Goal: Task Accomplishment & Management: Use online tool/utility

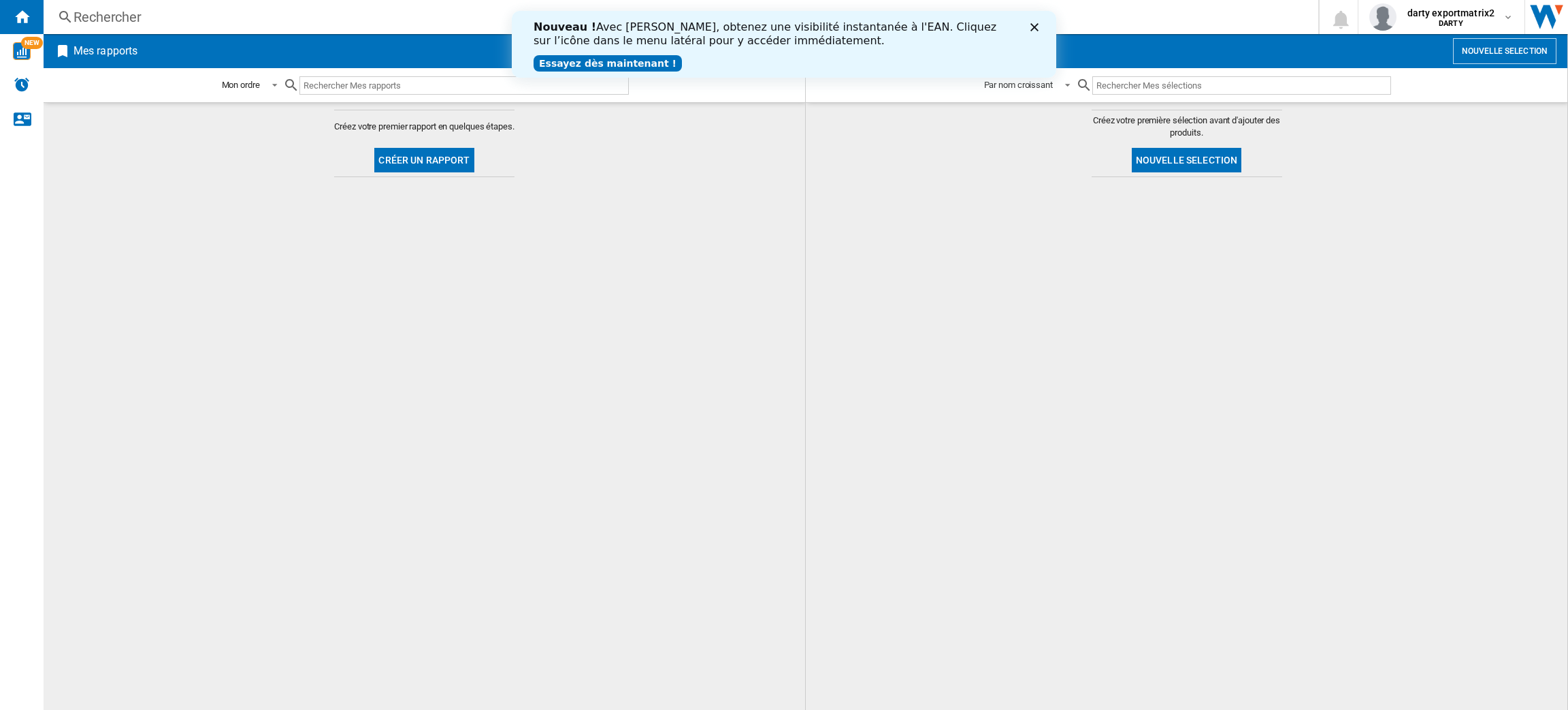
click at [1035, 24] on icon "Close" at bounding box center [1034, 27] width 8 height 8
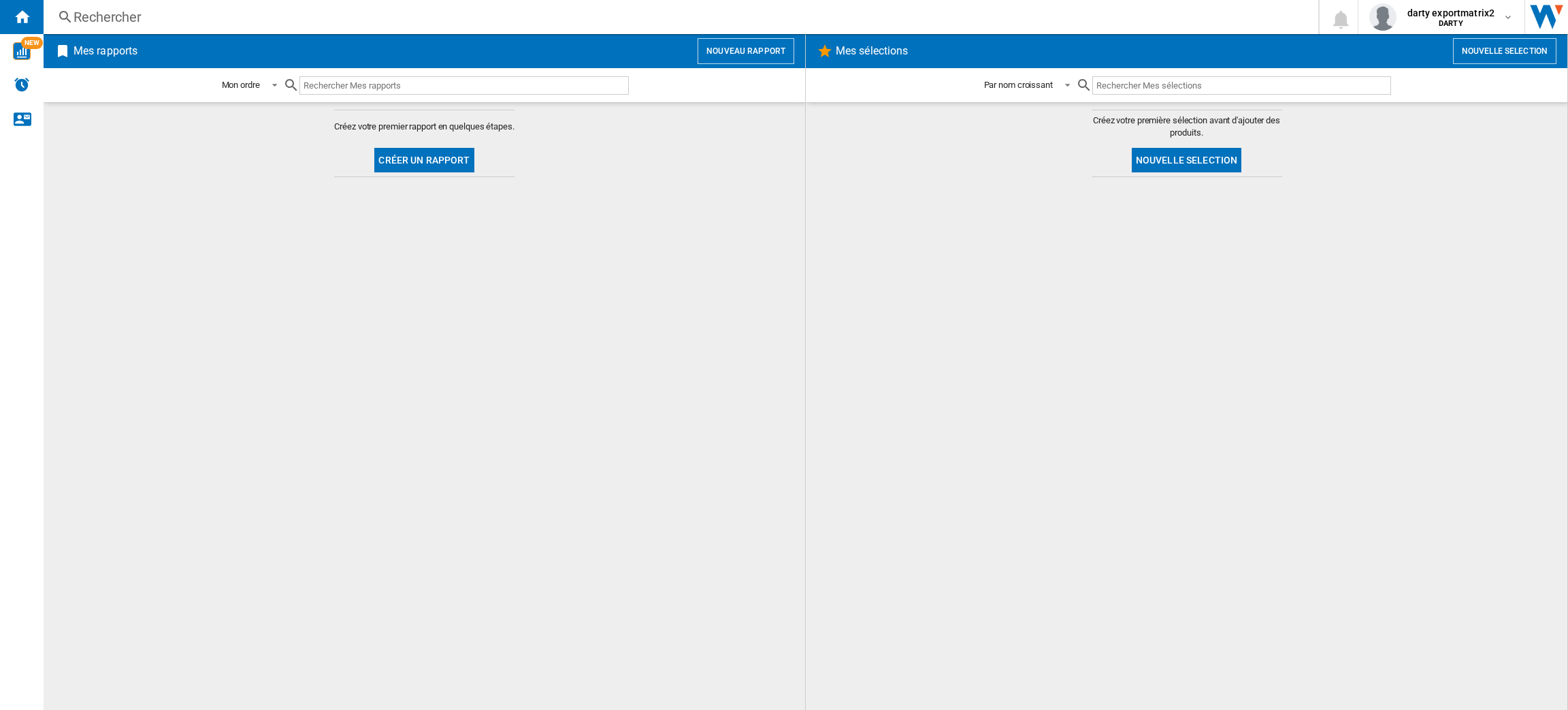
click at [750, 52] on button "Nouveau rapport" at bounding box center [747, 50] width 97 height 26
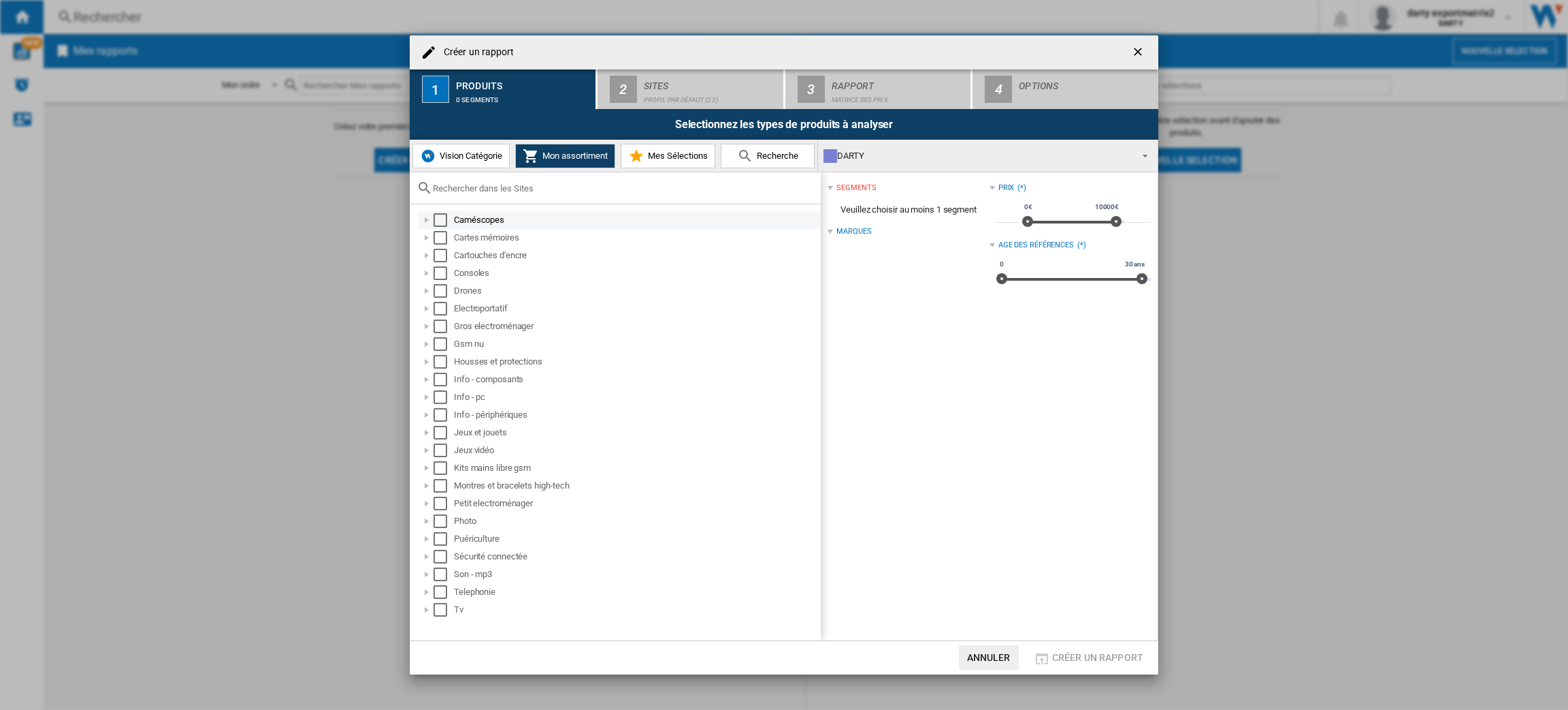
click at [437, 224] on div "Select" at bounding box center [440, 220] width 14 height 14
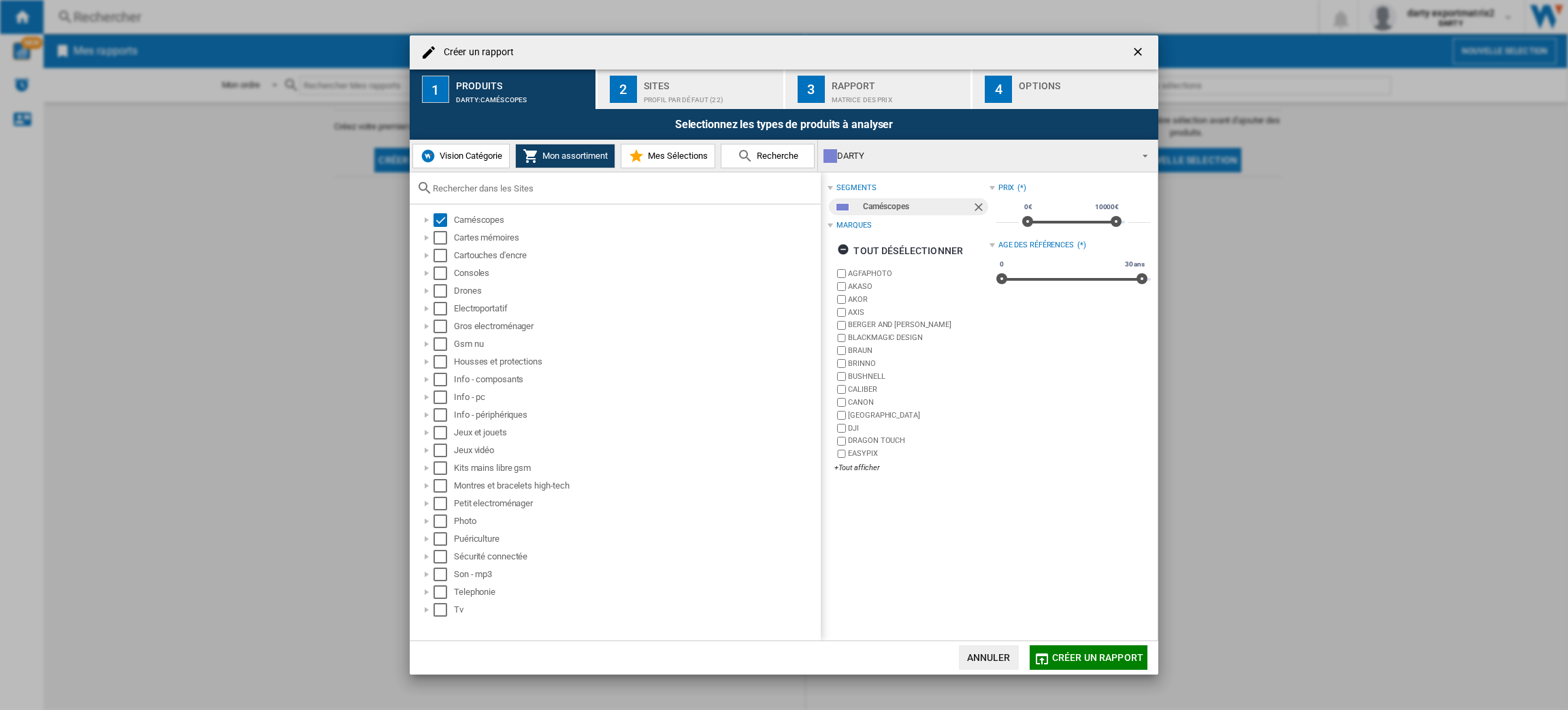
click at [702, 81] on div "Sites" at bounding box center [710, 81] width 134 height 14
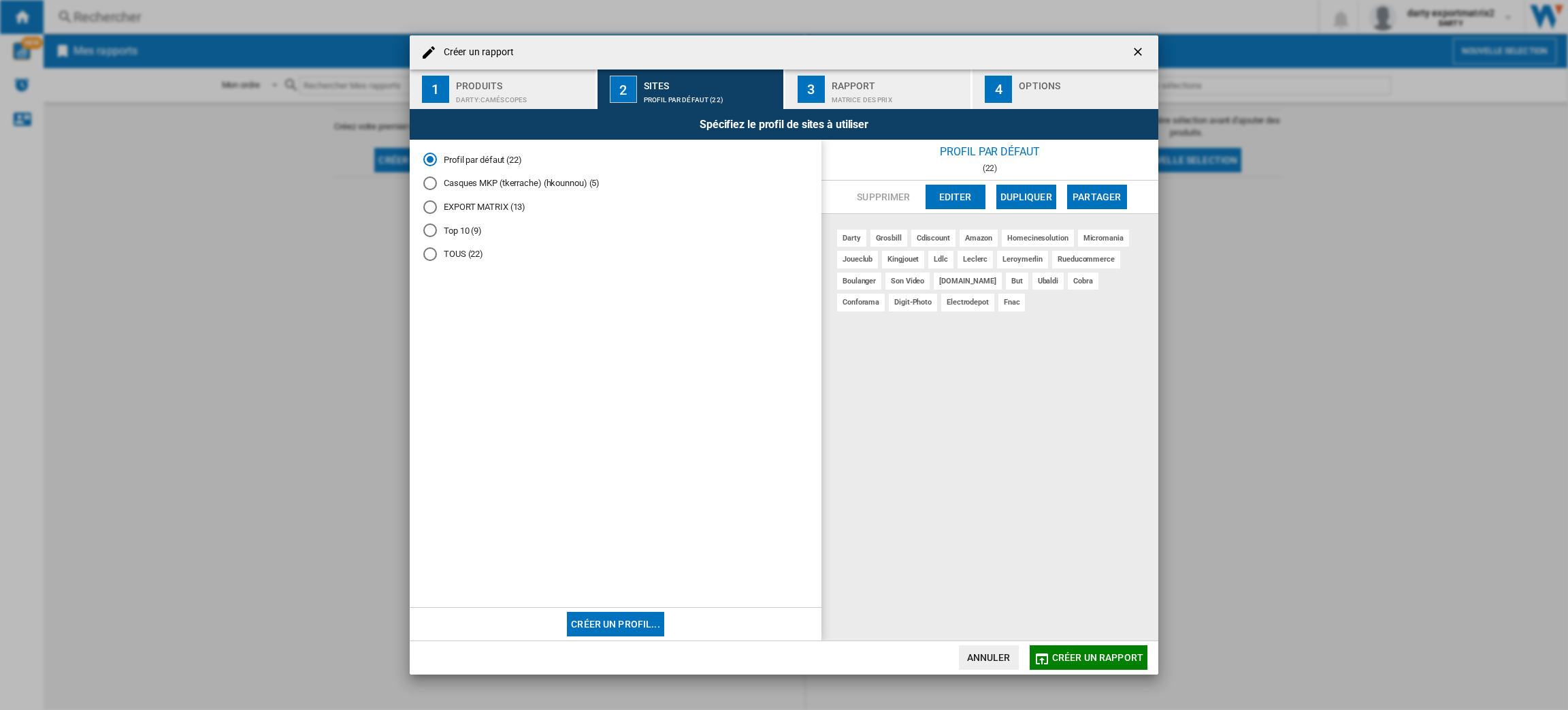
click at [958, 204] on button "Editer" at bounding box center [955, 197] width 60 height 25
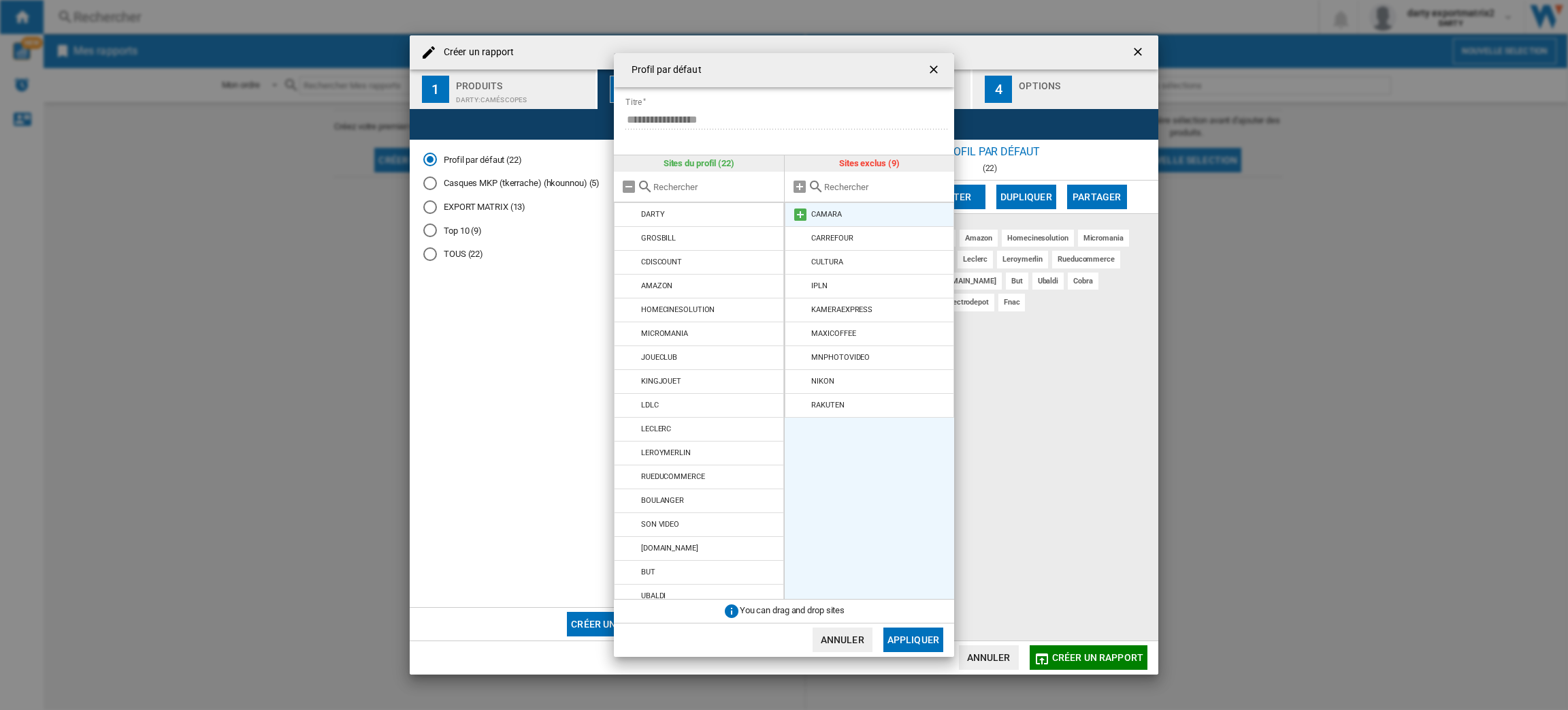
click at [797, 211] on md-icon at bounding box center [801, 215] width 16 height 16
click at [797, 260] on md-icon at bounding box center [801, 262] width 16 height 16
click at [800, 211] on md-icon at bounding box center [801, 215] width 16 height 16
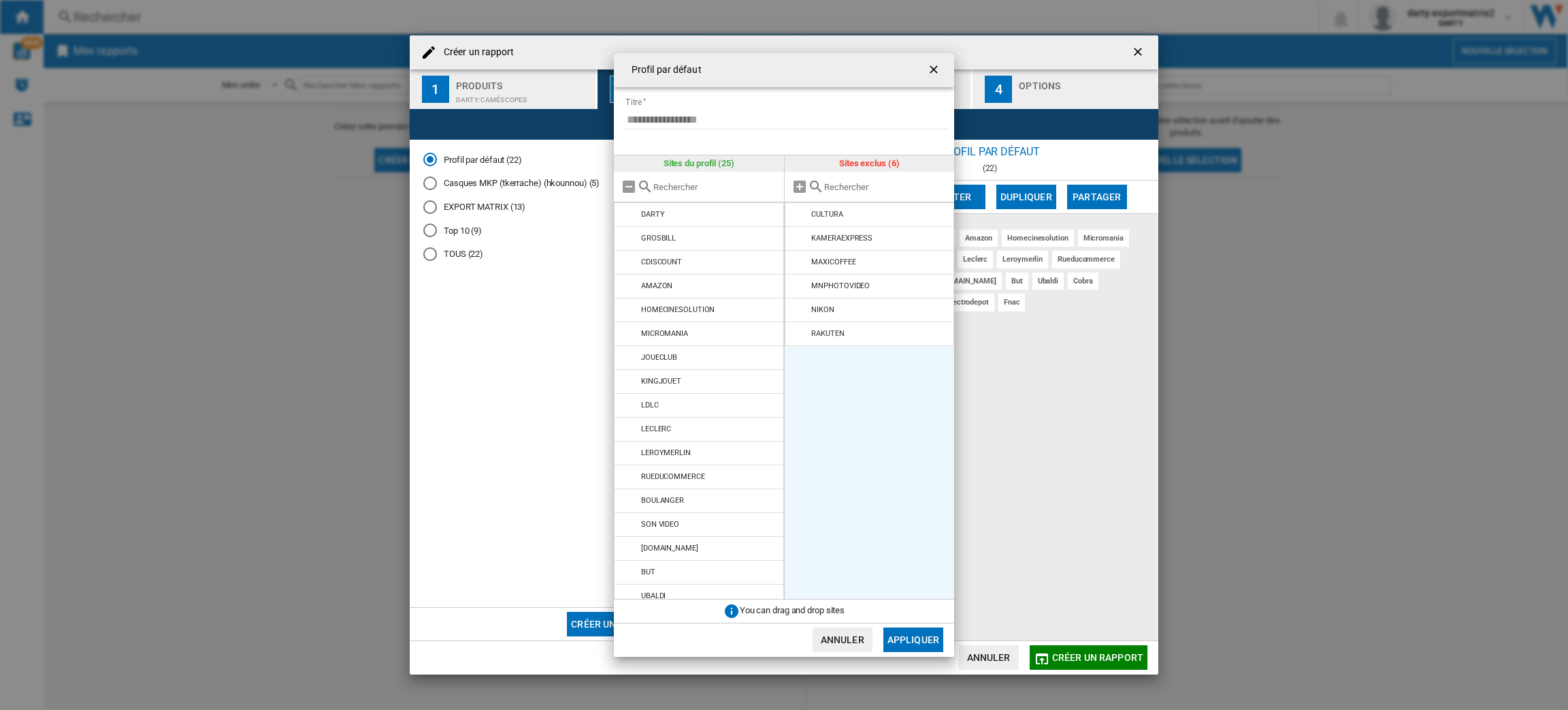
click at [800, 211] on md-icon at bounding box center [801, 215] width 16 height 16
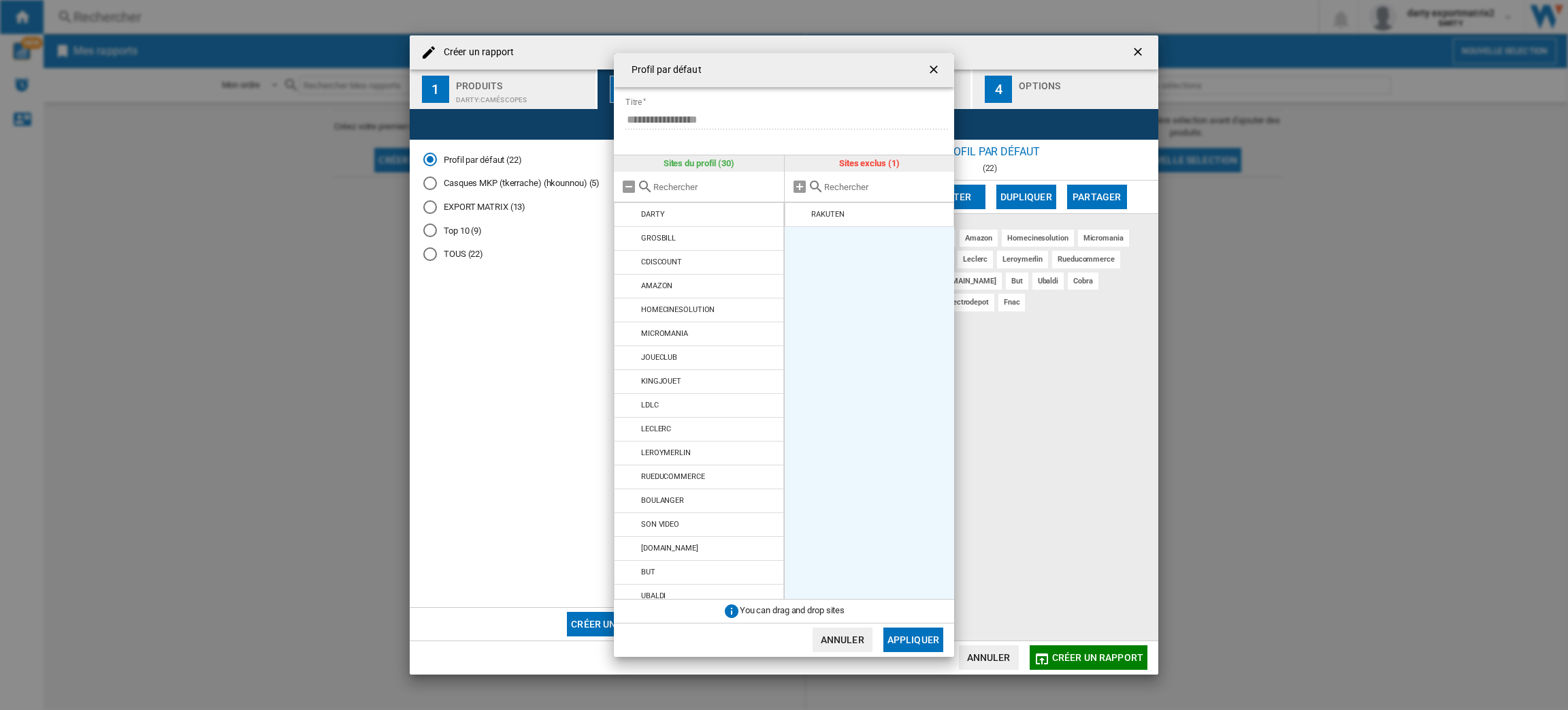
click at [800, 211] on md-icon at bounding box center [801, 215] width 16 height 16
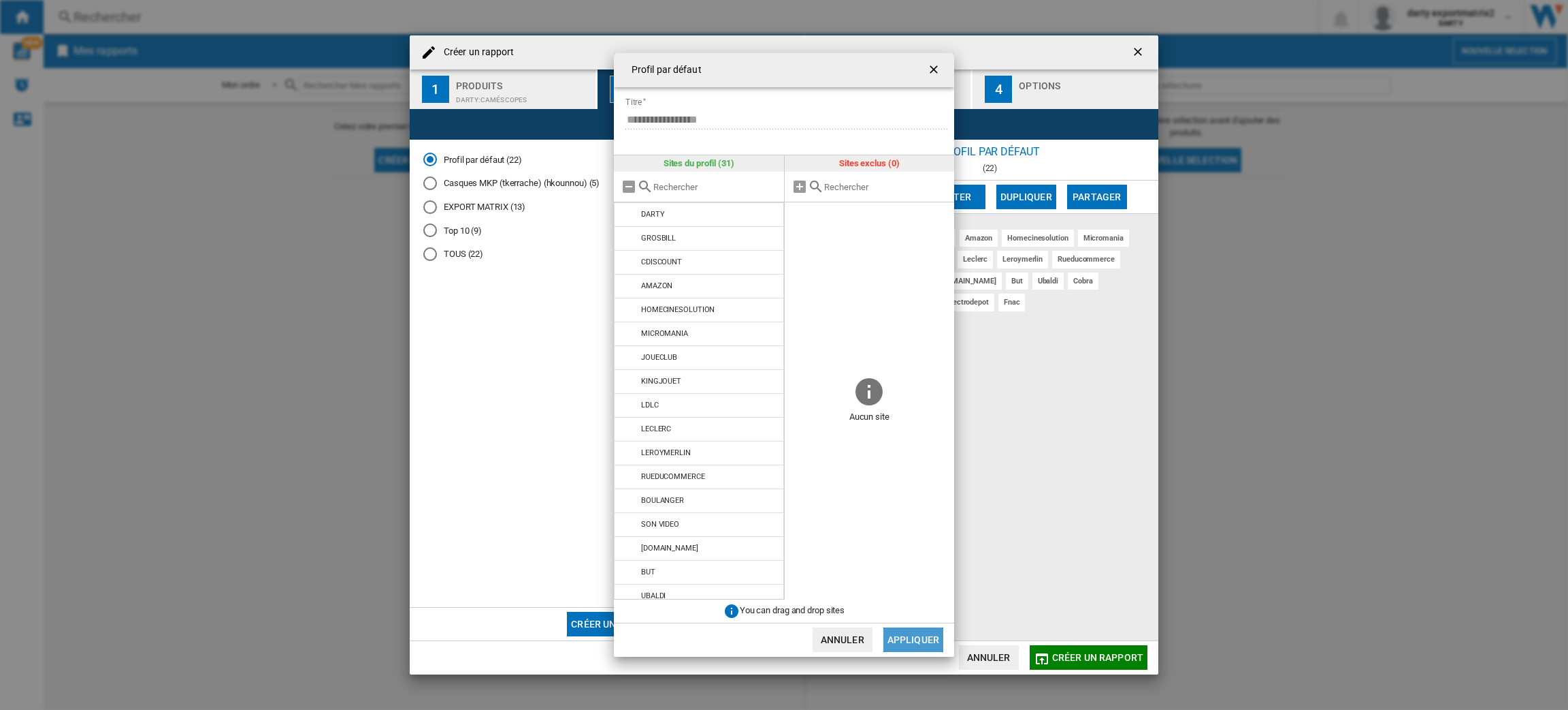
click at [904, 642] on button "Appliquer" at bounding box center [914, 639] width 60 height 25
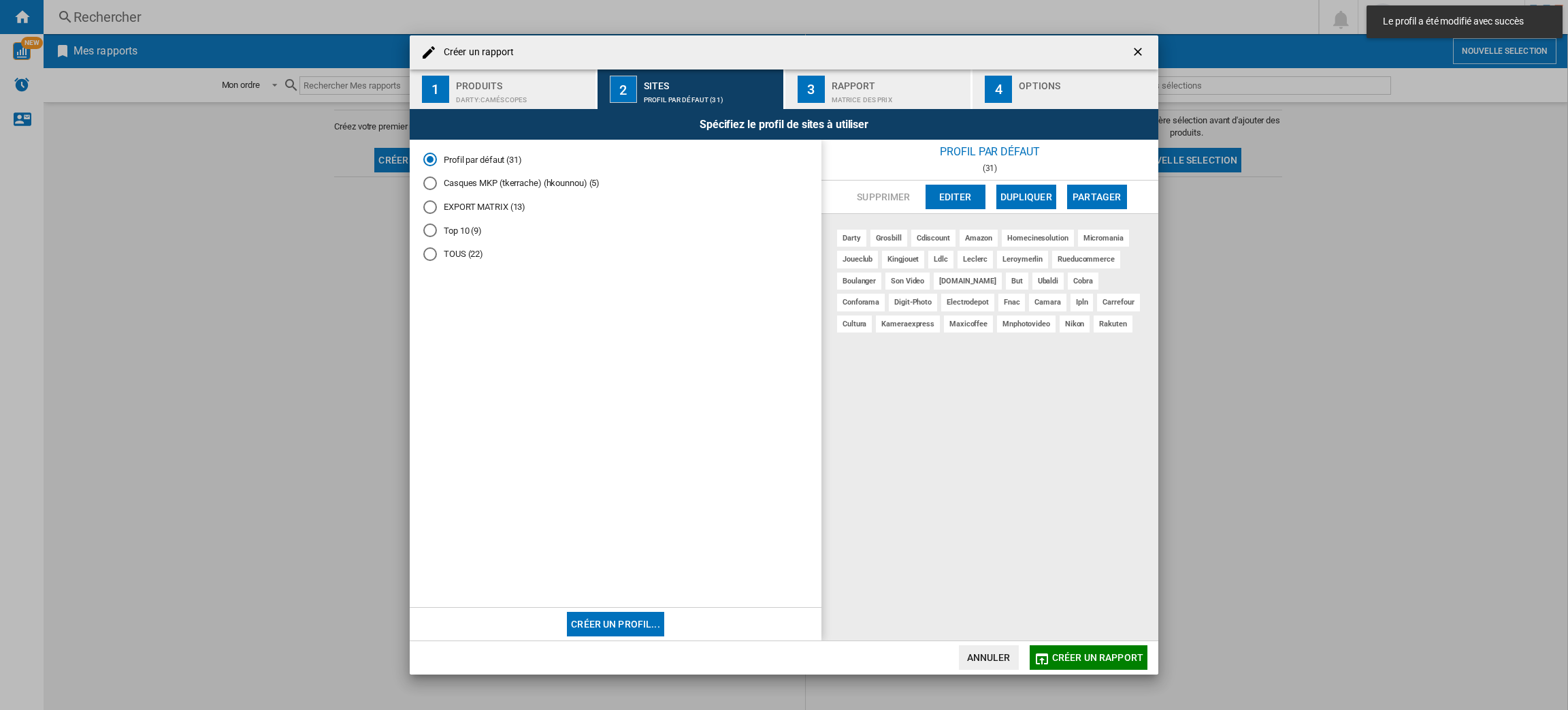
click at [465, 261] on md-radio-button "TOUS (22)" at bounding box center [616, 254] width 385 height 13
click at [967, 190] on button "Editer" at bounding box center [955, 197] width 60 height 25
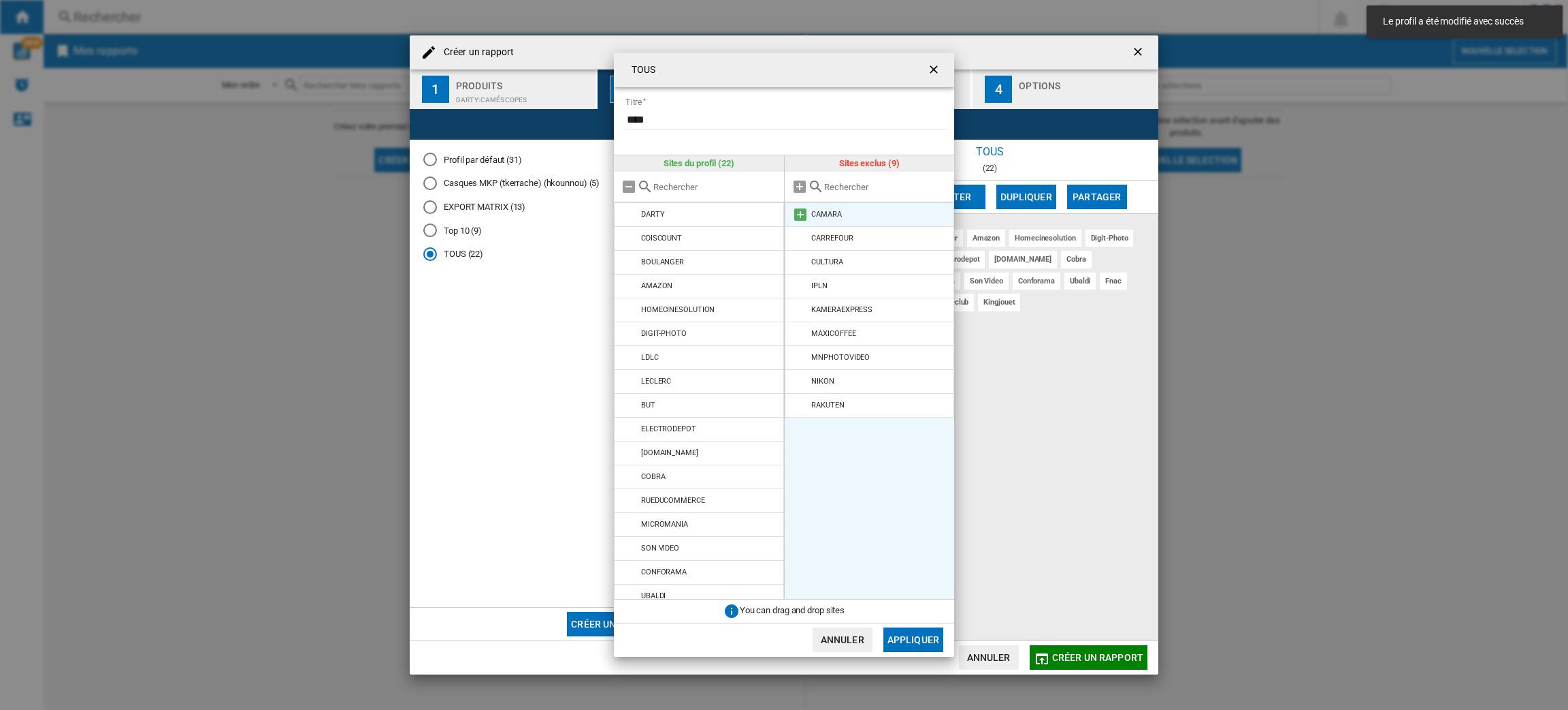
click at [798, 218] on md-icon "{{::title}} {{::getI18NText('BUTTONS.CANCEL')}} ..." at bounding box center [801, 215] width 16 height 16
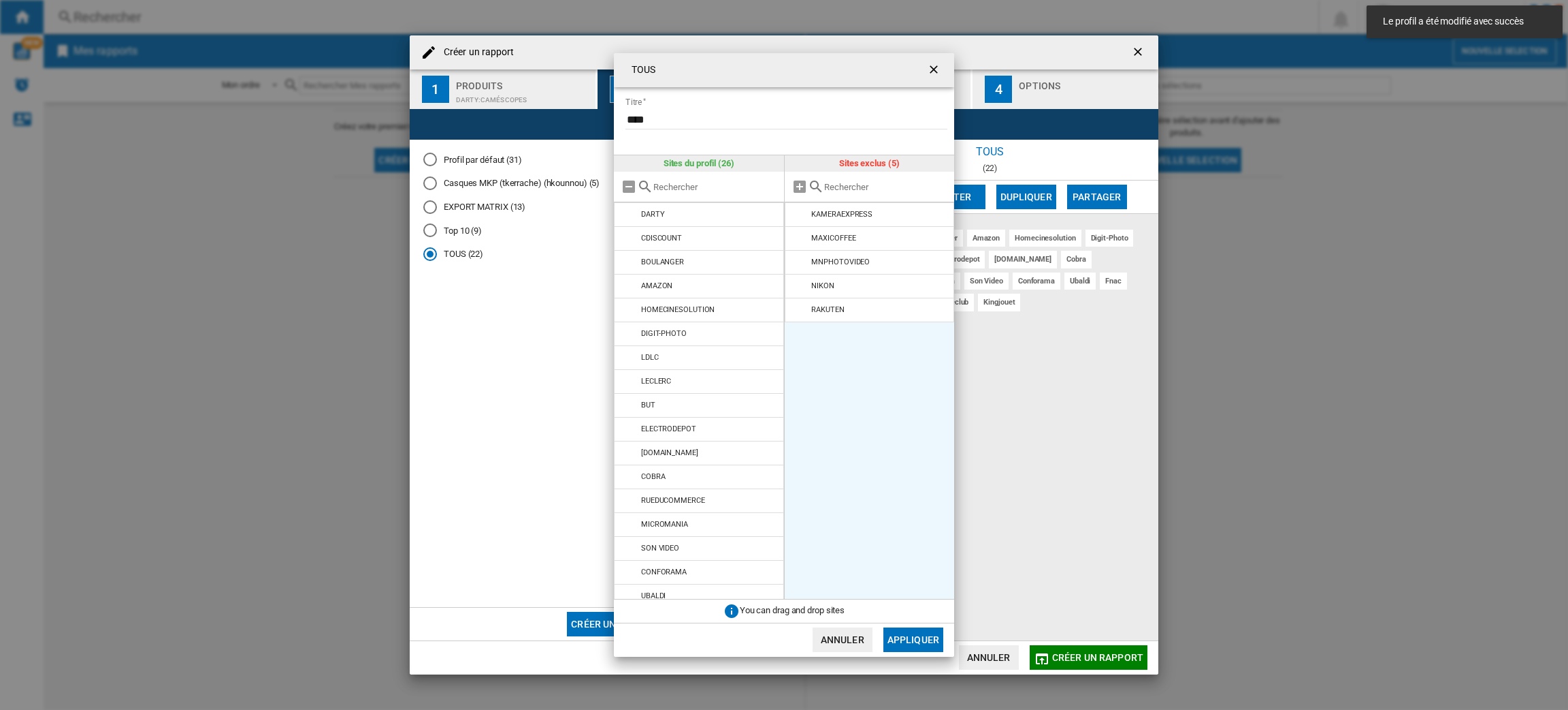
click at [798, 218] on md-icon "{{::title}} {{::getI18NText('BUTTONS.CANCEL')}} ..." at bounding box center [801, 215] width 16 height 16
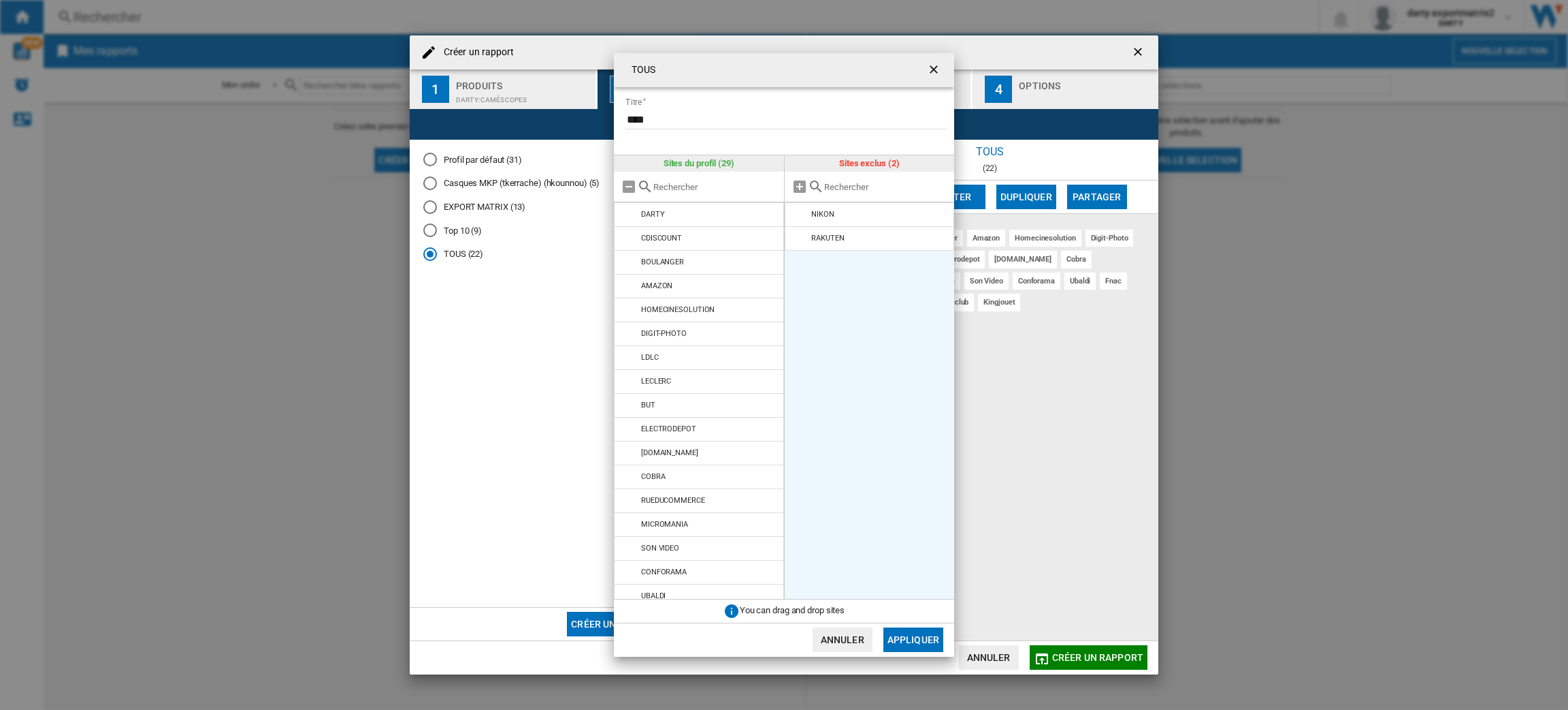
click at [798, 218] on md-icon "{{::title}} {{::getI18NText('BUTTONS.CANCEL')}} ..." at bounding box center [801, 215] width 16 height 16
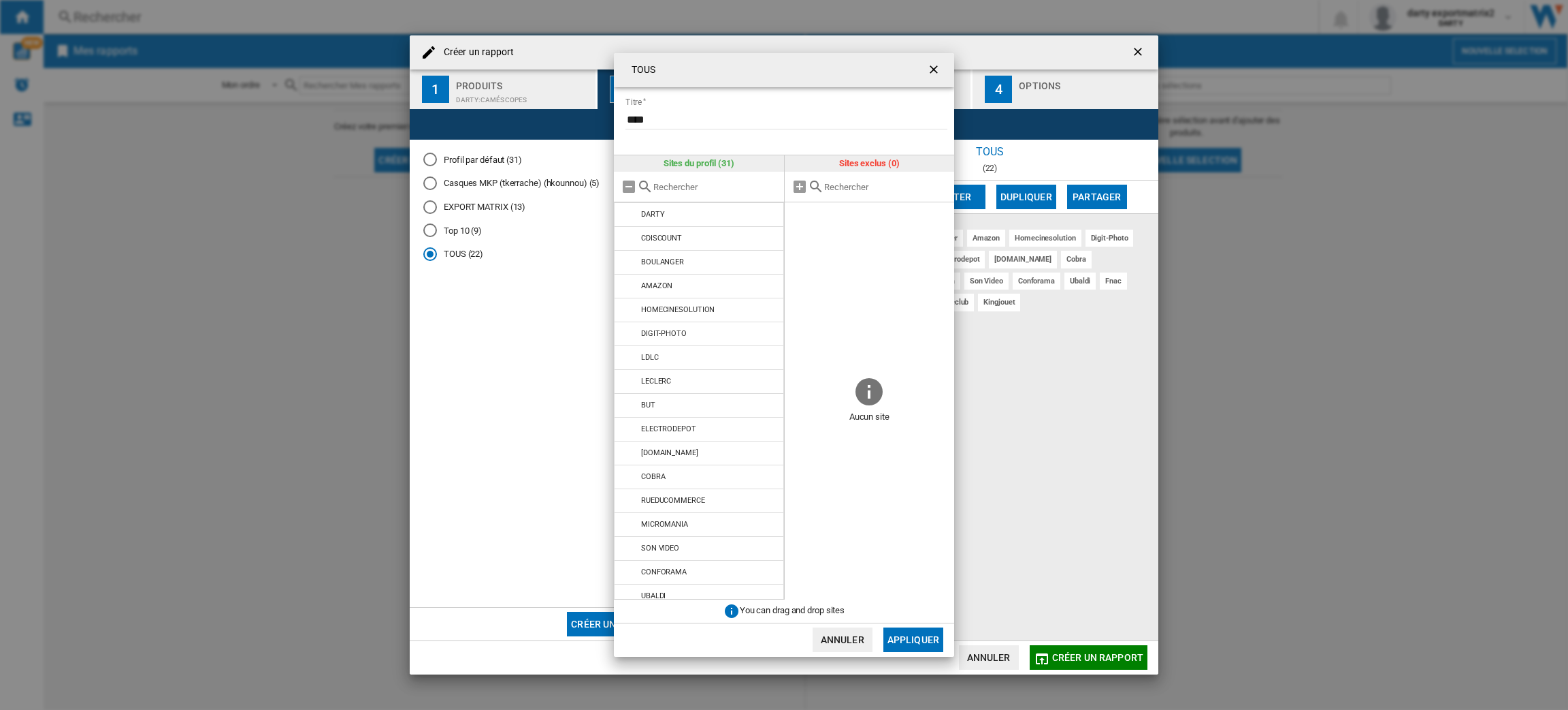
click at [798, 218] on span "{{::title}} {{::getI18NText('BUTTONS.CANCEL')}} ..." at bounding box center [870, 288] width 170 height 172
click at [912, 640] on button "Appliquer" at bounding box center [914, 639] width 60 height 25
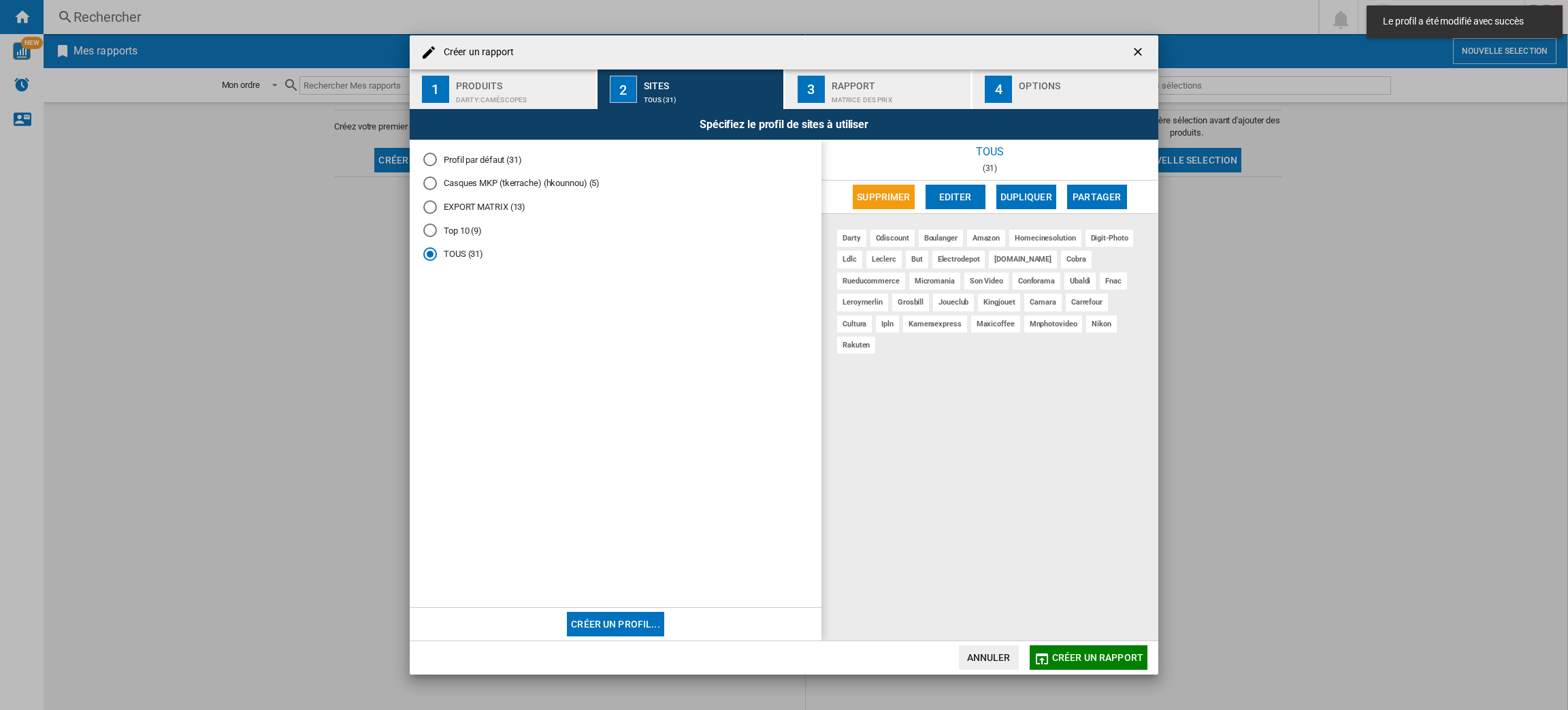
click at [465, 224] on md-radio-button "Top 10 (9)" at bounding box center [616, 230] width 385 height 13
click at [493, 198] on md-radio-group "Profil par défaut (31) Casques MKP (tkerrache) (hkounnou) (5) EXPORT MATRIX (13…" at bounding box center [616, 211] width 385 height 118
click at [497, 211] on md-radio-button "EXPORT MATRIX (13)" at bounding box center [616, 207] width 385 height 13
click at [952, 179] on div "EXPORT MATRIX (13)" at bounding box center [990, 160] width 337 height 41
click at [950, 195] on button "Editer" at bounding box center [955, 197] width 60 height 25
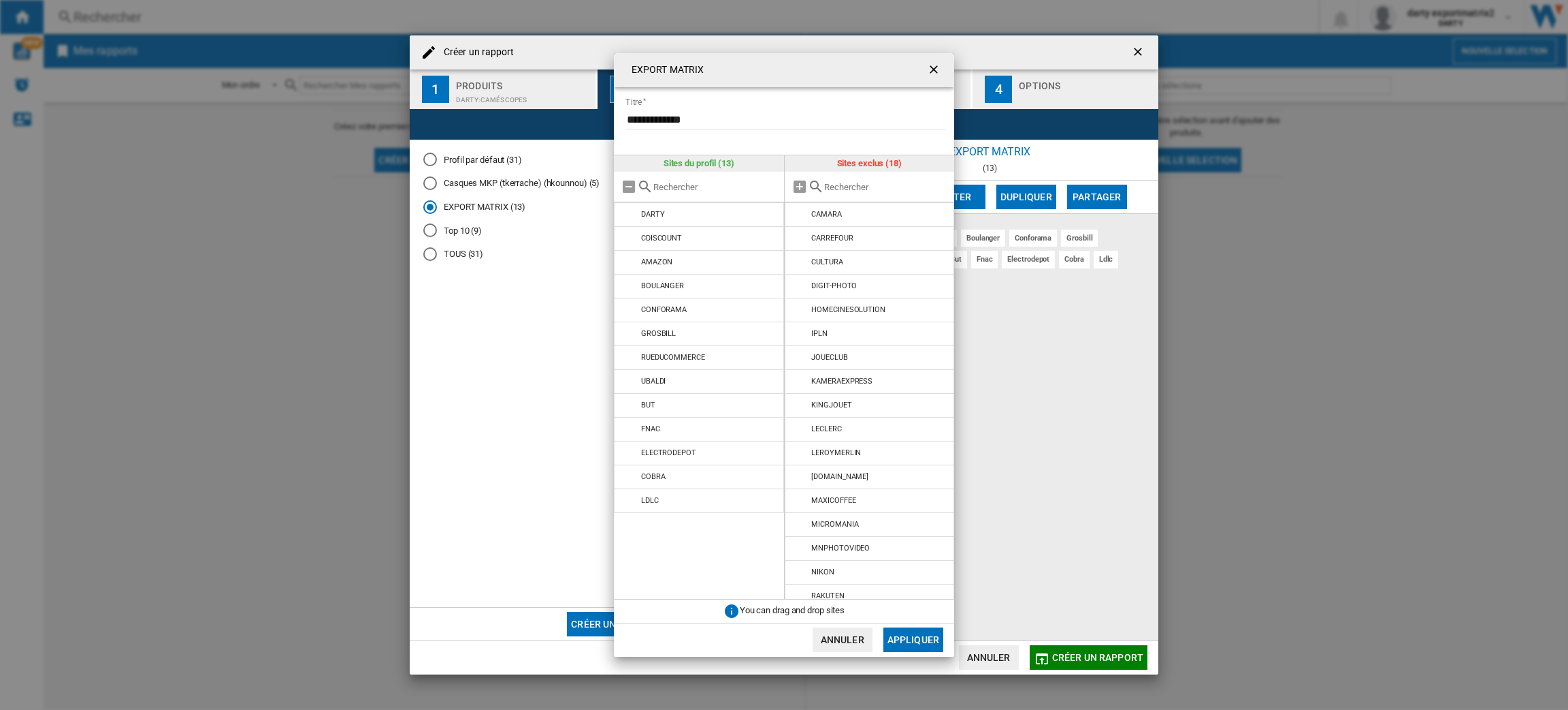
click at [932, 75] on ng-md-icon "getI18NText('BUTTONS.CLOSE_DIALOG')" at bounding box center [936, 71] width 16 height 16
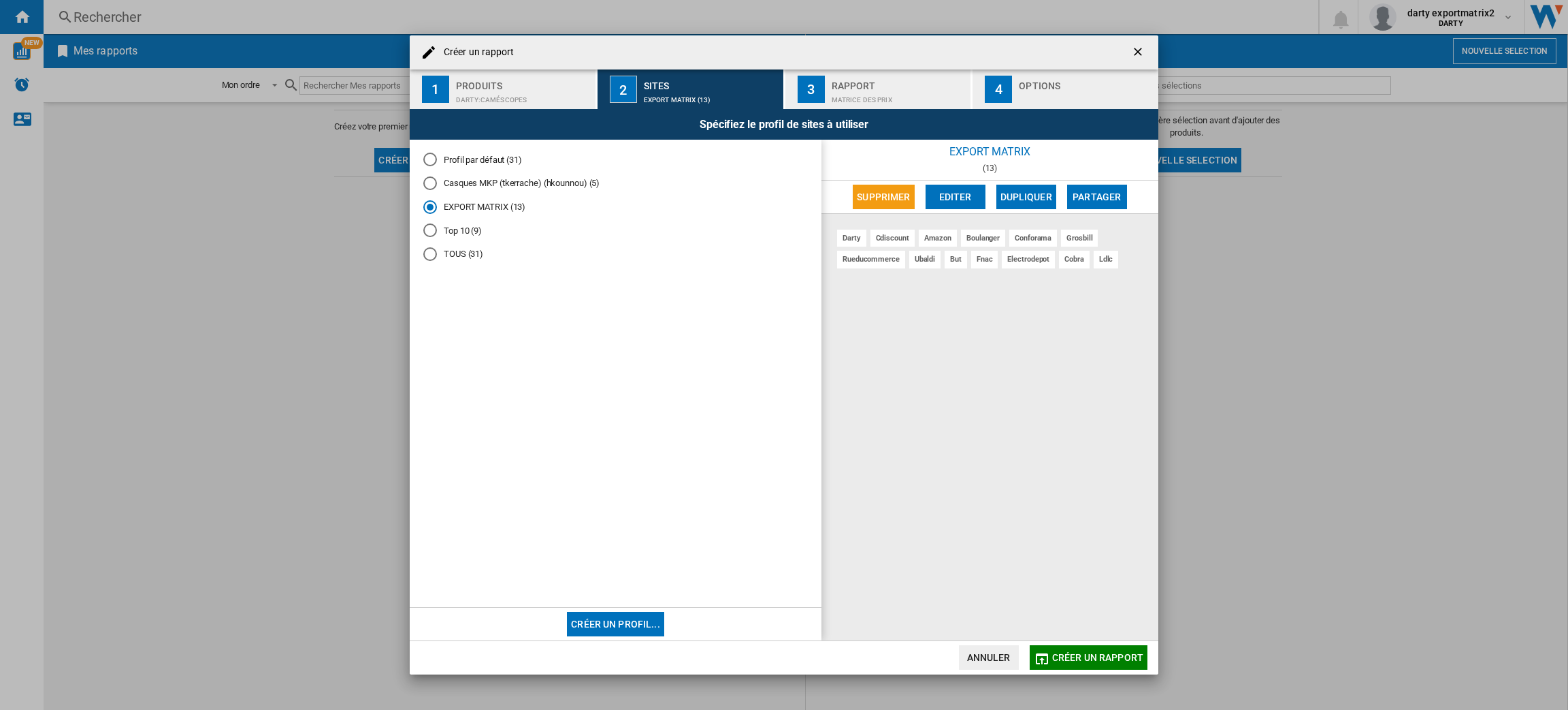
click at [488, 153] on md-radio-button "Profil par défaut (31)" at bounding box center [616, 160] width 385 height 13
click at [951, 197] on button "Editer" at bounding box center [955, 197] width 60 height 25
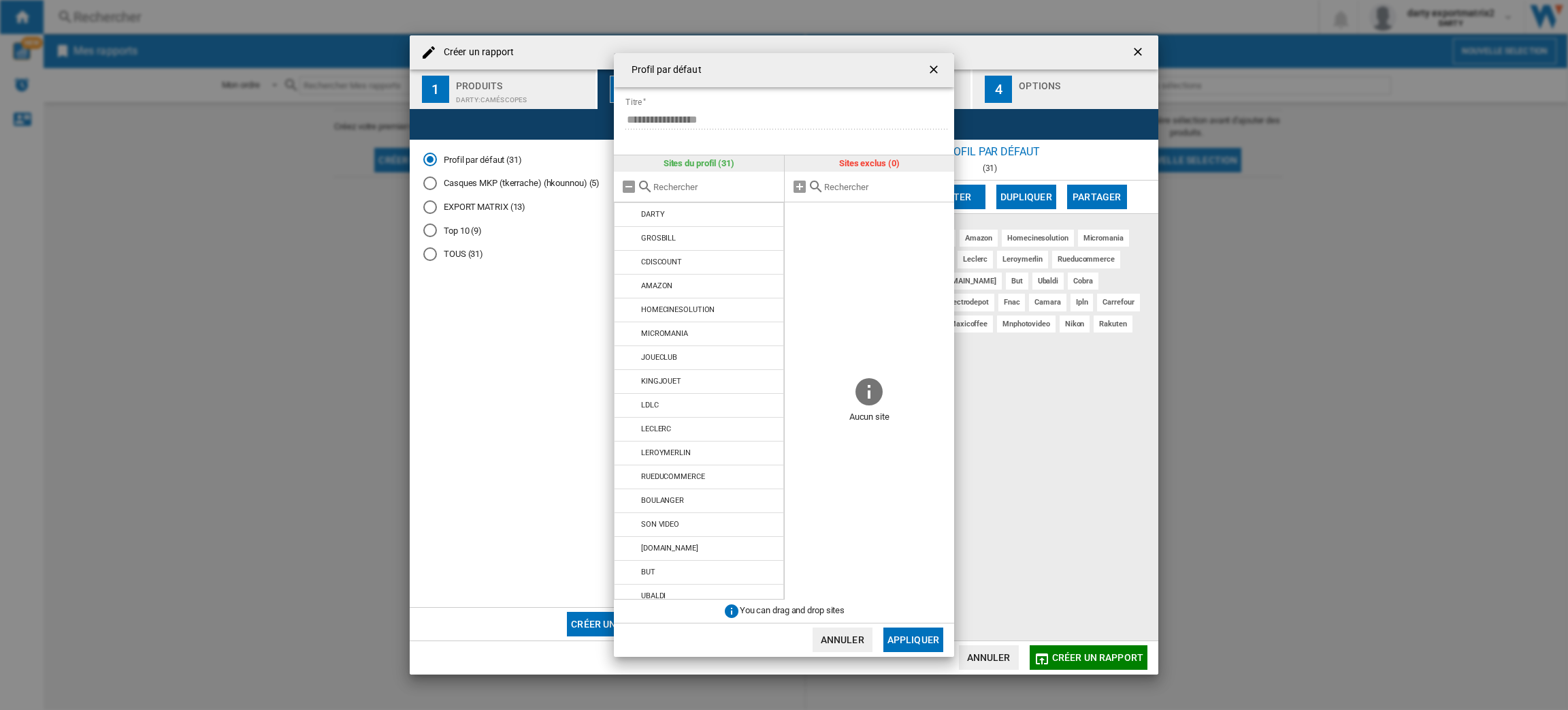
click at [931, 87] on div "Profil par défaut" at bounding box center [784, 70] width 340 height 34
click at [927, 69] on ng-md-icon "getI18NText('BUTTONS.CLOSE_DIALOG')" at bounding box center [936, 71] width 16 height 16
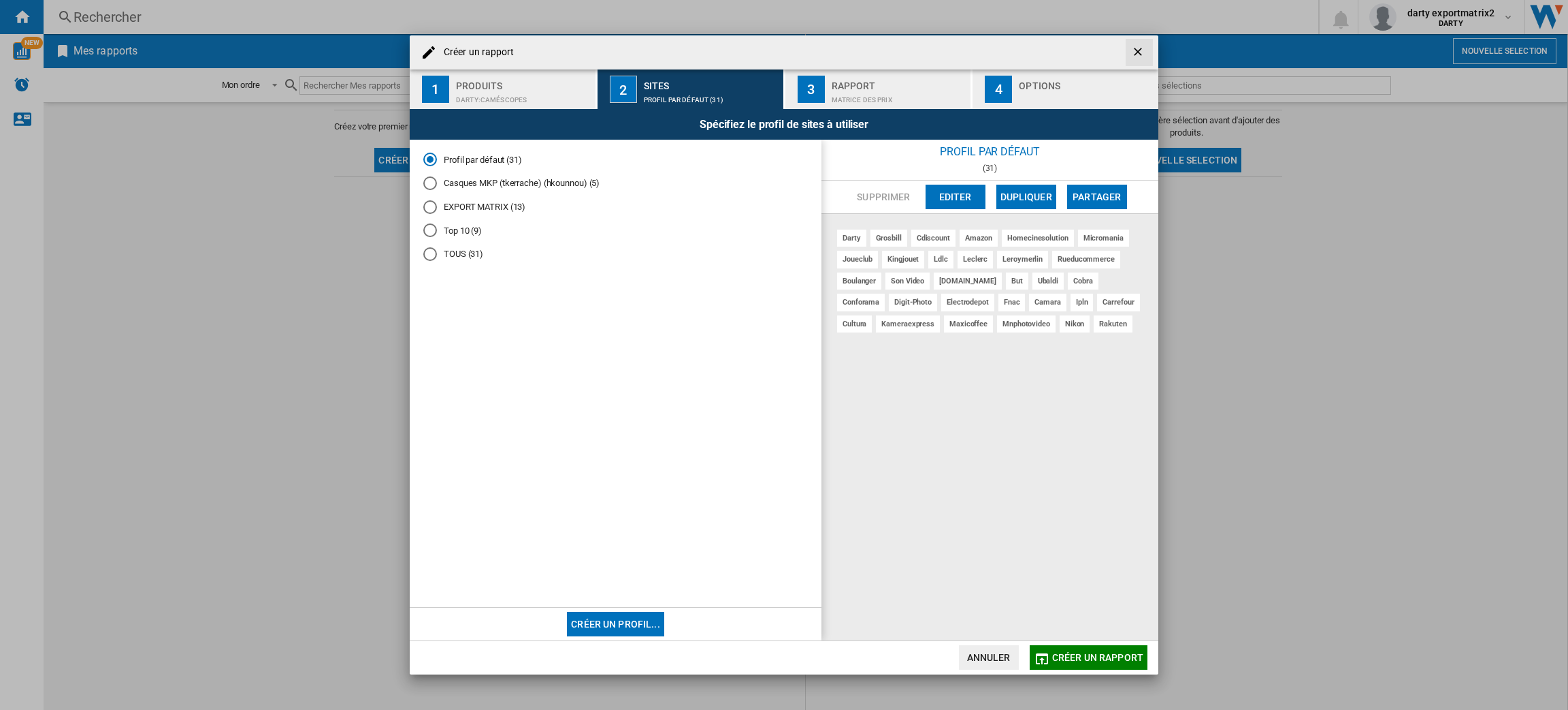
click at [1109, 45] on div "Créer un rapport" at bounding box center [784, 52] width 749 height 34
click at [1153, 52] on button "button" at bounding box center [1139, 52] width 27 height 27
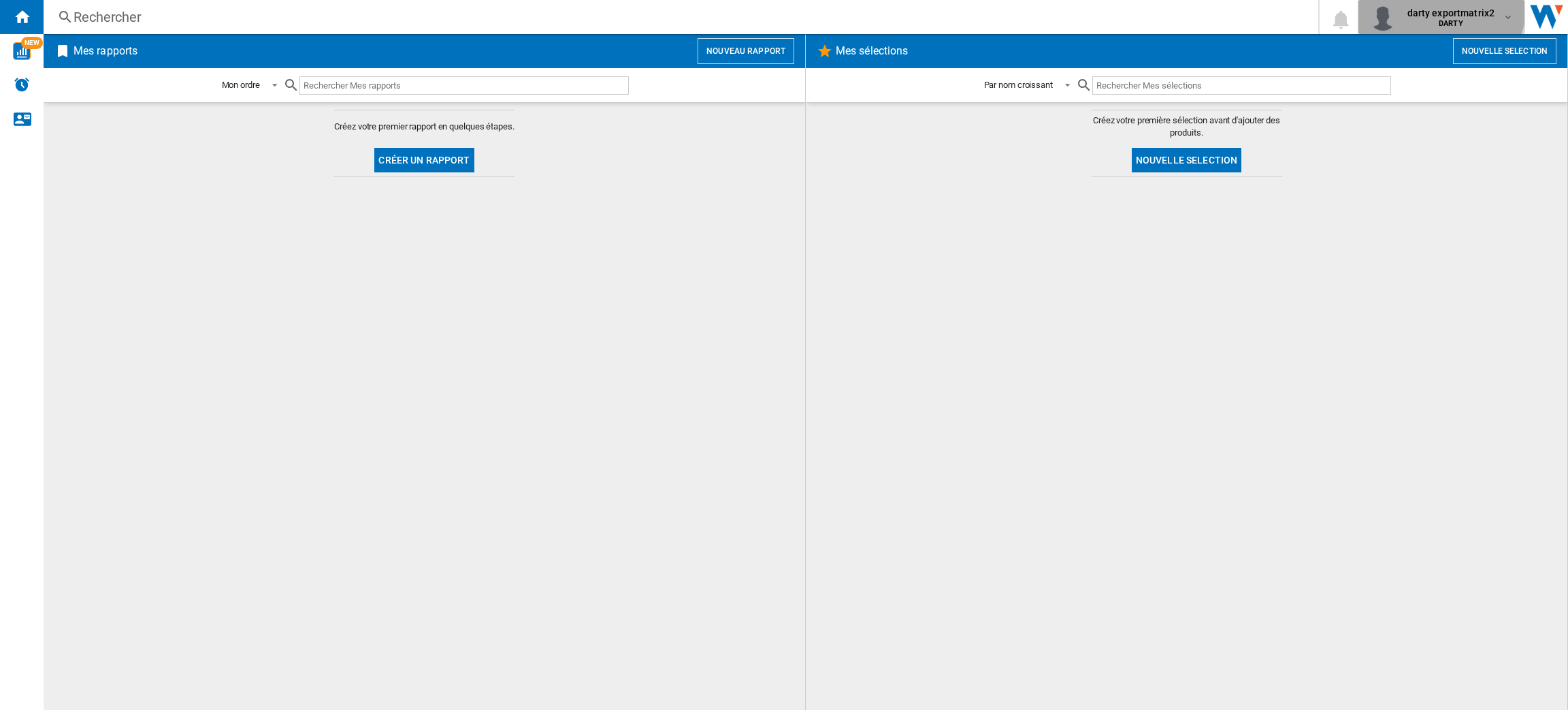
click at [1445, 6] on span "darty exportmatrix2" at bounding box center [1451, 12] width 88 height 14
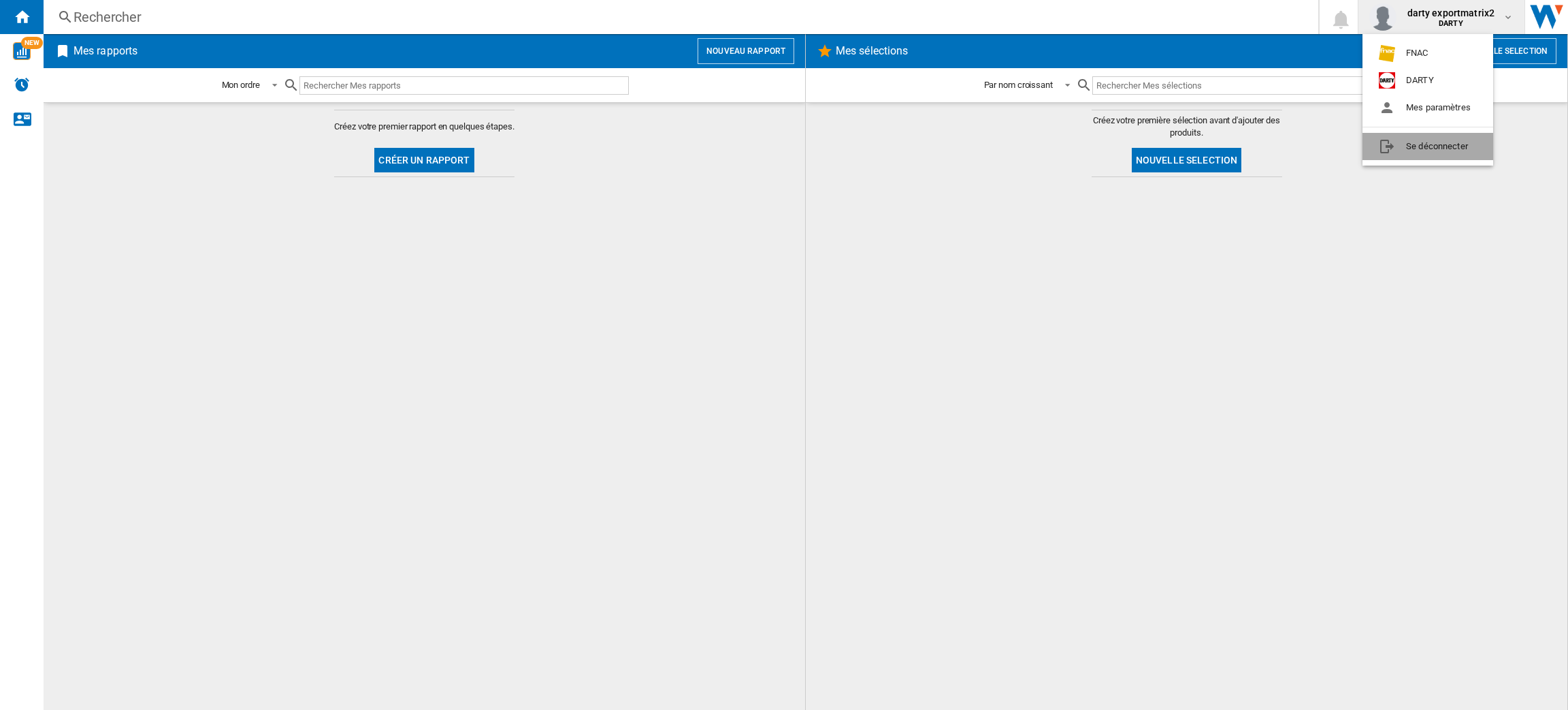
click at [1433, 148] on button "Se déconnecter" at bounding box center [1427, 146] width 131 height 27
